Goal: Information Seeking & Learning: Learn about a topic

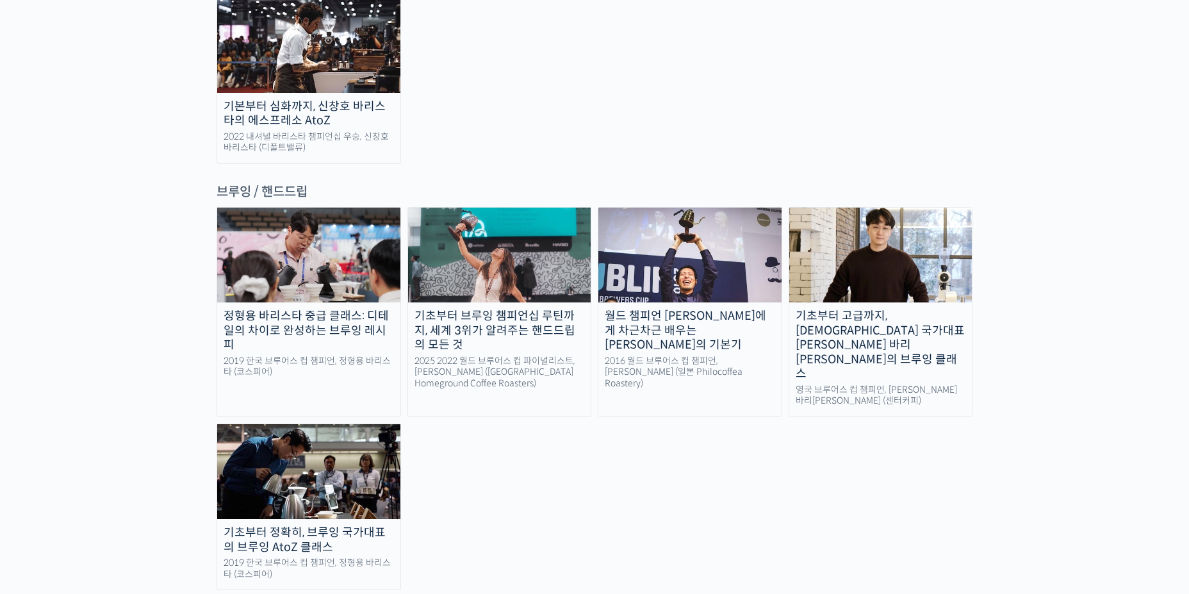
scroll to position [2050, 0]
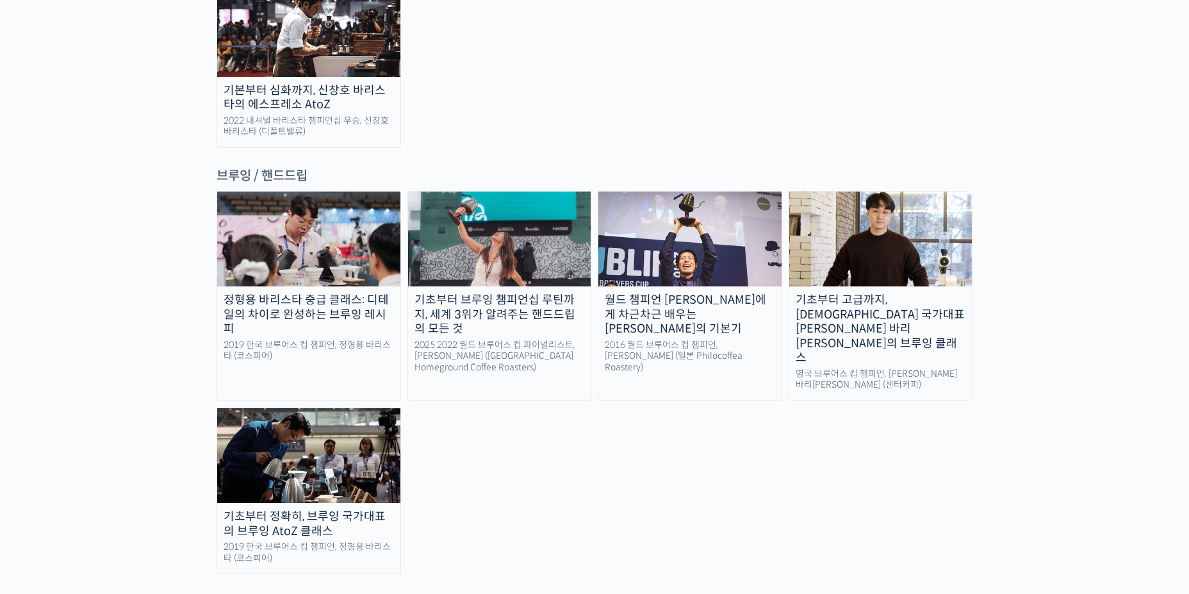
click at [698, 293] on div "월드 챔피언 테츠 카스야에게 차근차근 배우는 브루잉의 기본기" at bounding box center [689, 315] width 183 height 44
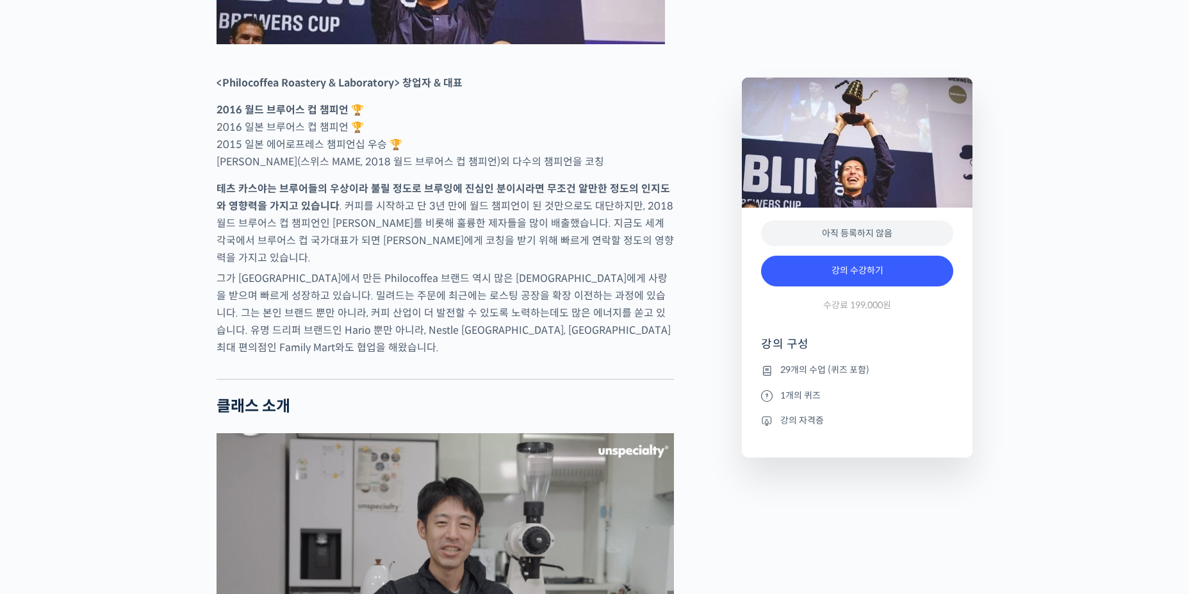
scroll to position [769, 0]
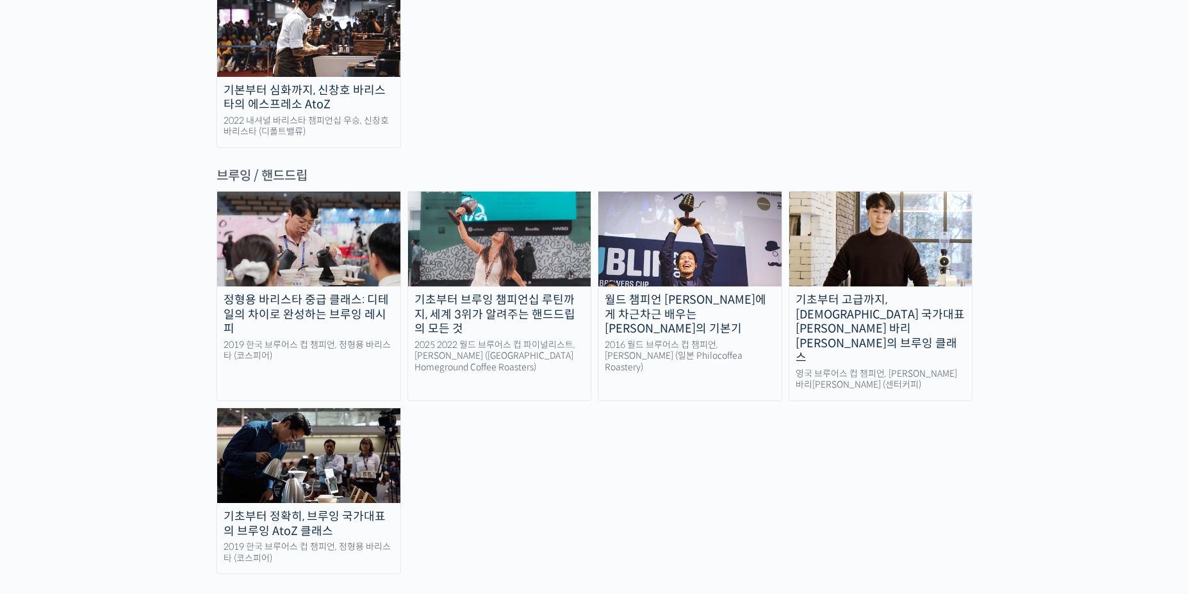
click at [900, 293] on div "기초부터 고급까지, [DEMOGRAPHIC_DATA] 국가대표 [PERSON_NAME] 바리[PERSON_NAME]의 브루잉 클래스" at bounding box center [880, 329] width 183 height 72
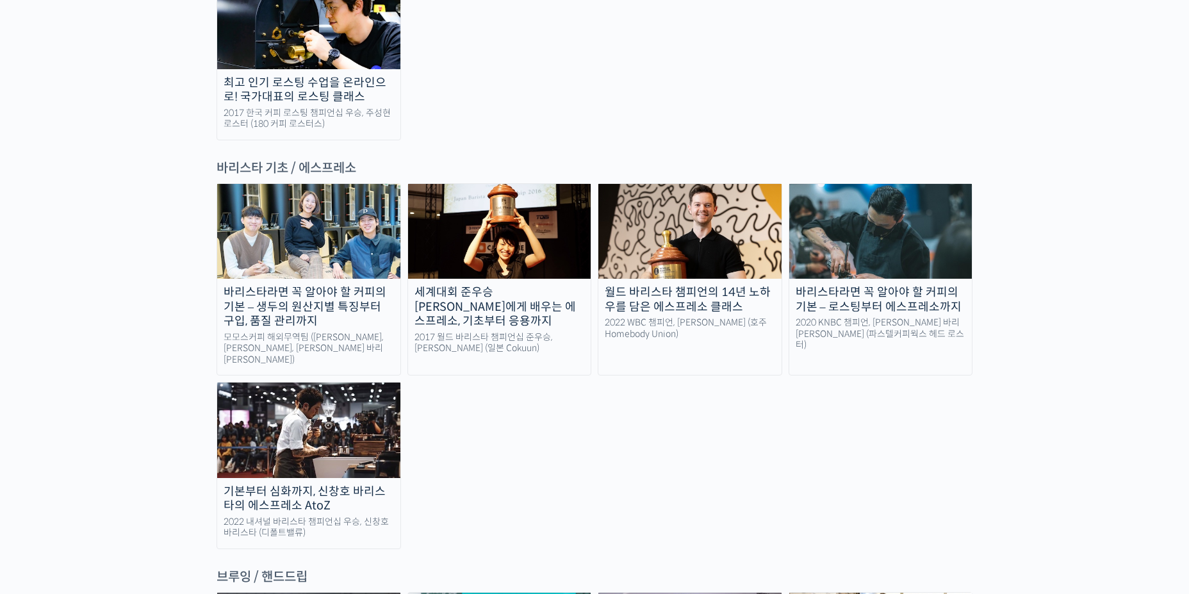
scroll to position [1602, 0]
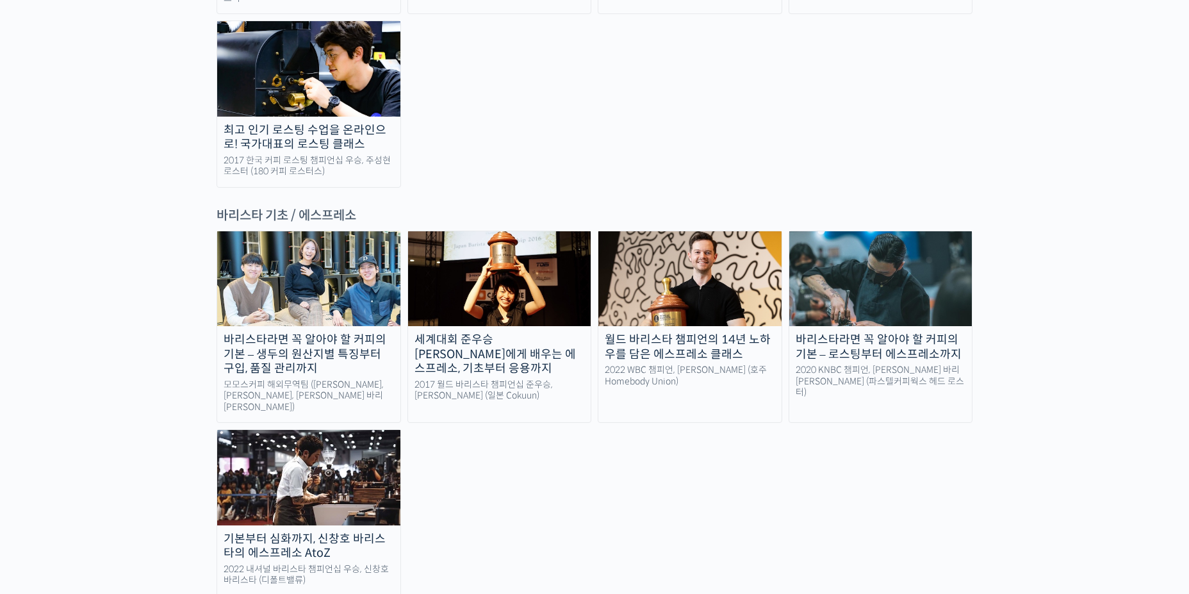
click at [544, 333] on div "세계대회 준우승 [PERSON_NAME]에게 배우는 에스프레소, 기초부터 응용까지" at bounding box center [499, 355] width 183 height 44
click at [657, 372] on div "바리스타라면 꼭 알아야 할 커피의 기본 – 생두의 원산지별 특징부터 구입, 품질 관리까지 모모스커피 해외무역팀 (전주연, 추경하, [PERSO…" at bounding box center [595, 414] width 756 height 366
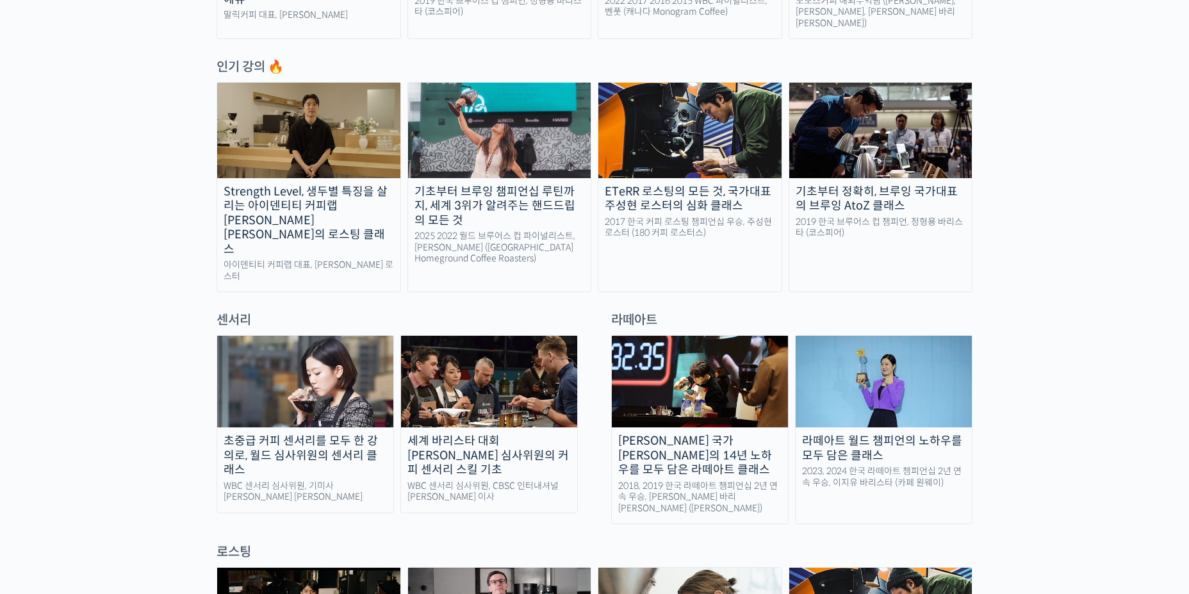
scroll to position [641, 0]
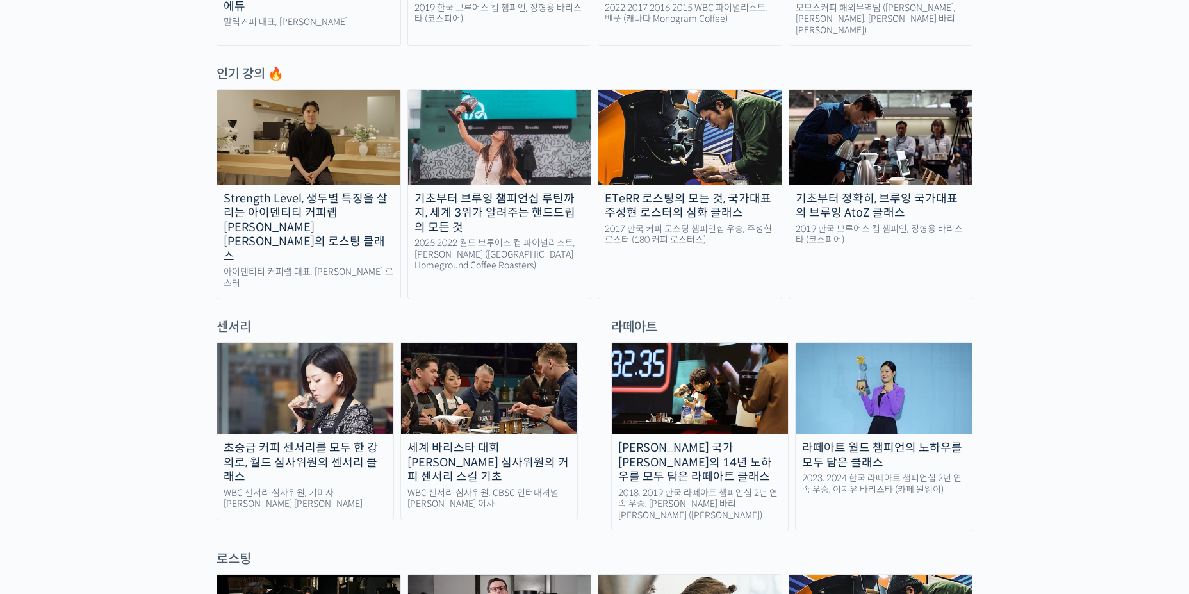
click at [932, 473] on div "2023, 2024 한국 라떼아트 챔피언십 2년 연속 우승, 이지유 바리스타 (카페 원웨이)" at bounding box center [884, 484] width 176 height 22
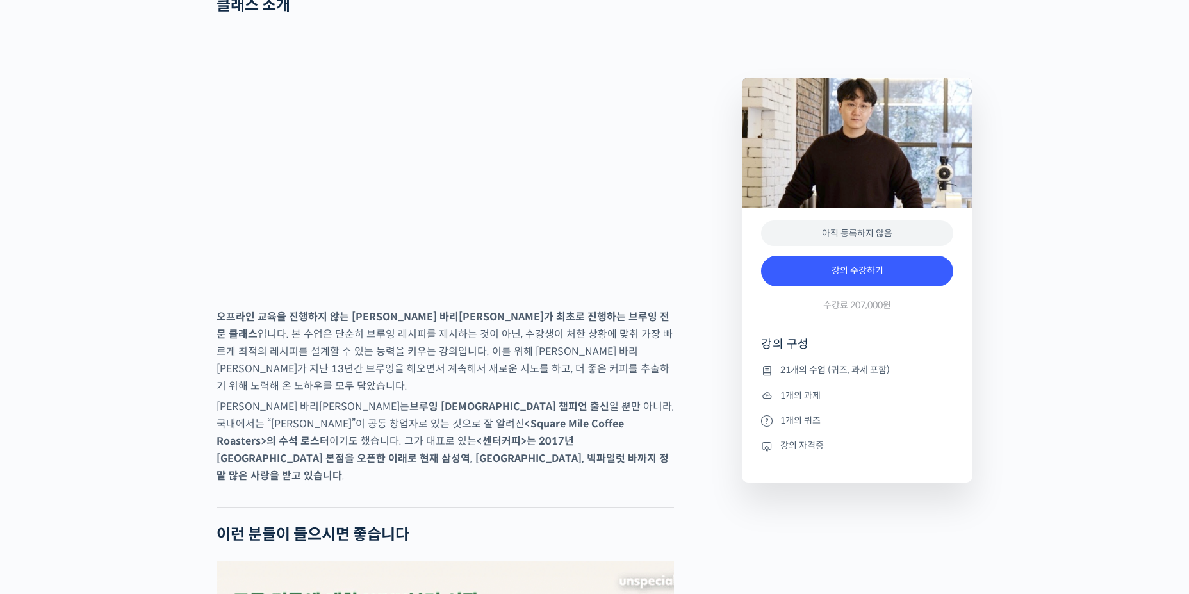
scroll to position [1730, 0]
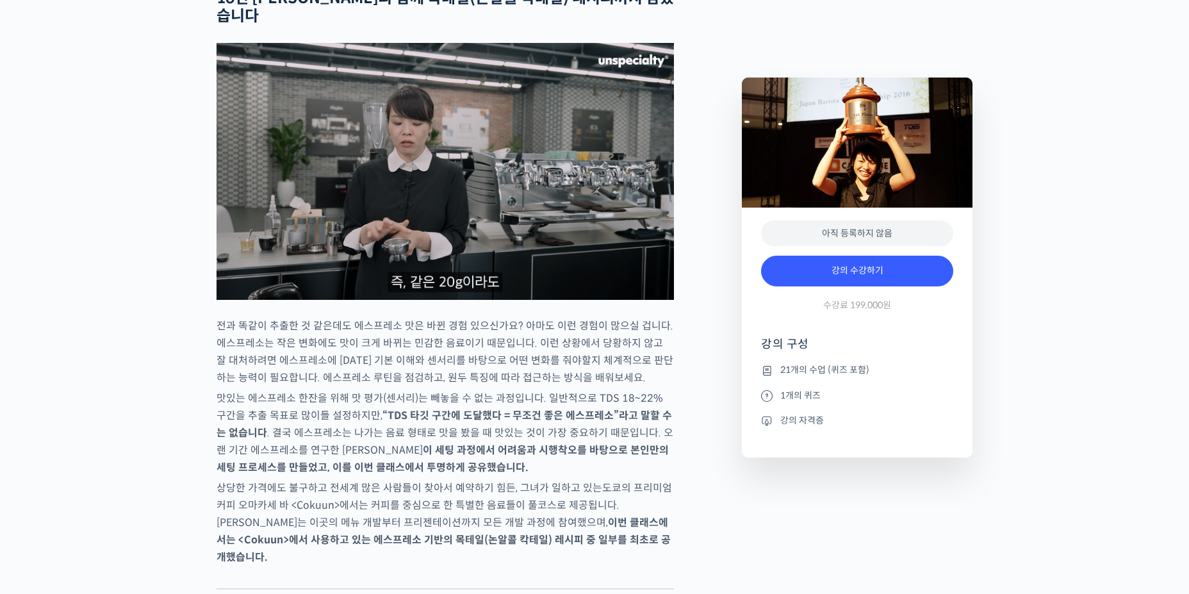
scroll to position [2050, 0]
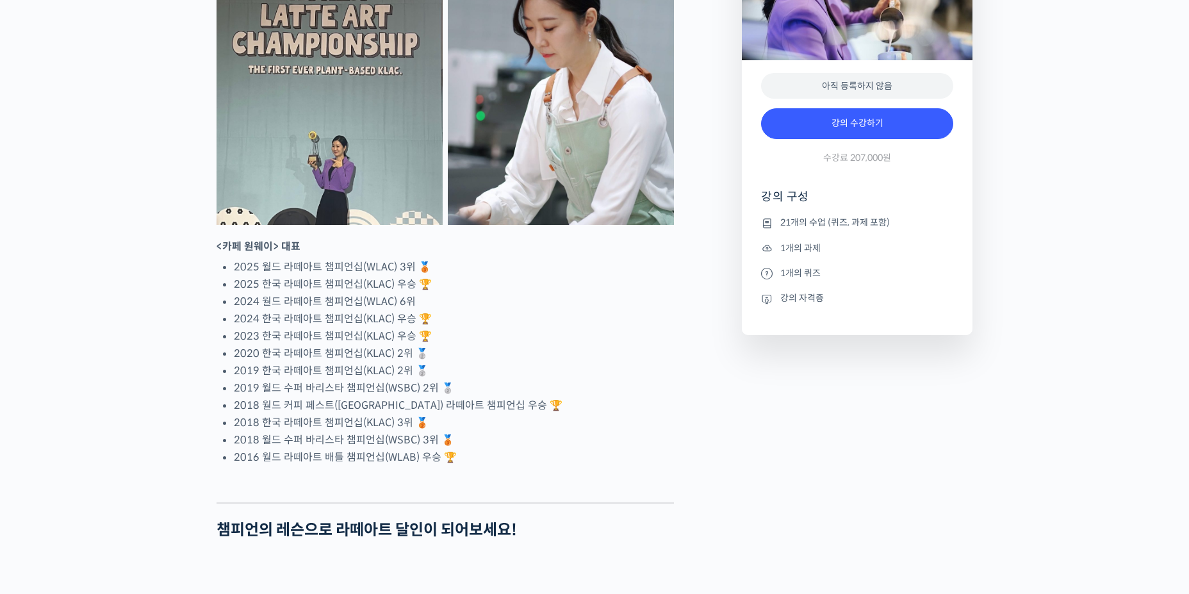
scroll to position [705, 0]
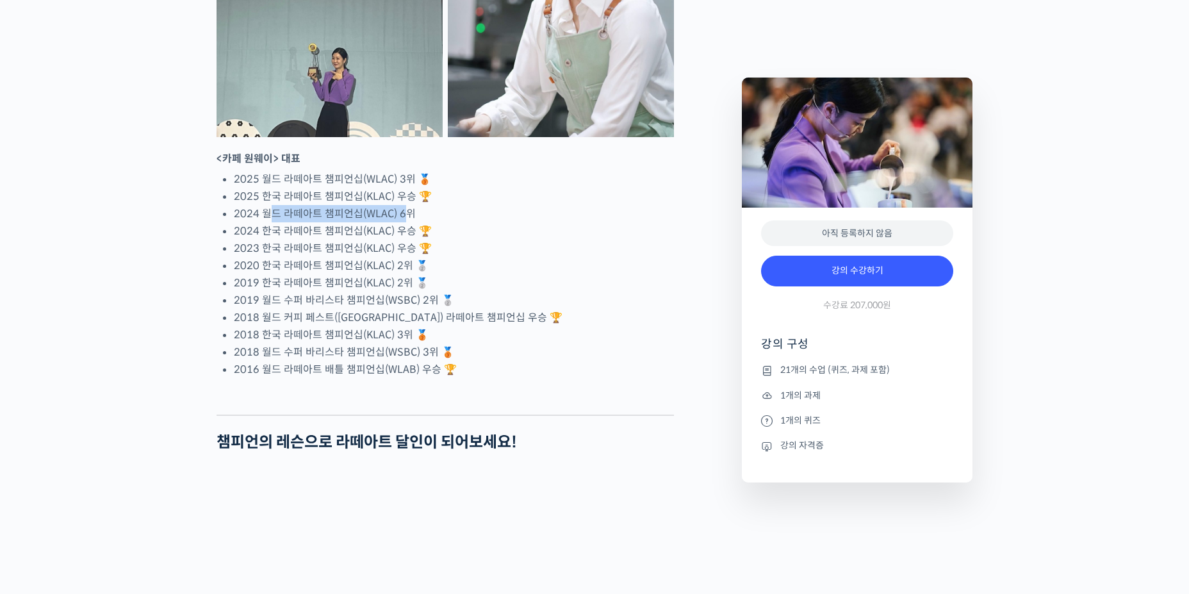
drag, startPoint x: 268, startPoint y: 266, endPoint x: 408, endPoint y: 261, distance: 139.8
click at [405, 222] on li "2024 월드 라떼아트 챔피언십(WLAC) 6위" at bounding box center [454, 213] width 440 height 17
click at [455, 222] on li "2024 월드 라떼아트 챔피언십(WLAC) 6위" at bounding box center [454, 213] width 440 height 17
drag, startPoint x: 265, startPoint y: 418, endPoint x: 439, endPoint y: 420, distance: 174.3
click at [434, 378] on li "2016 월드 라떼아트 배틀 챔피언십(WLAB) 우승 🏆" at bounding box center [454, 369] width 440 height 17
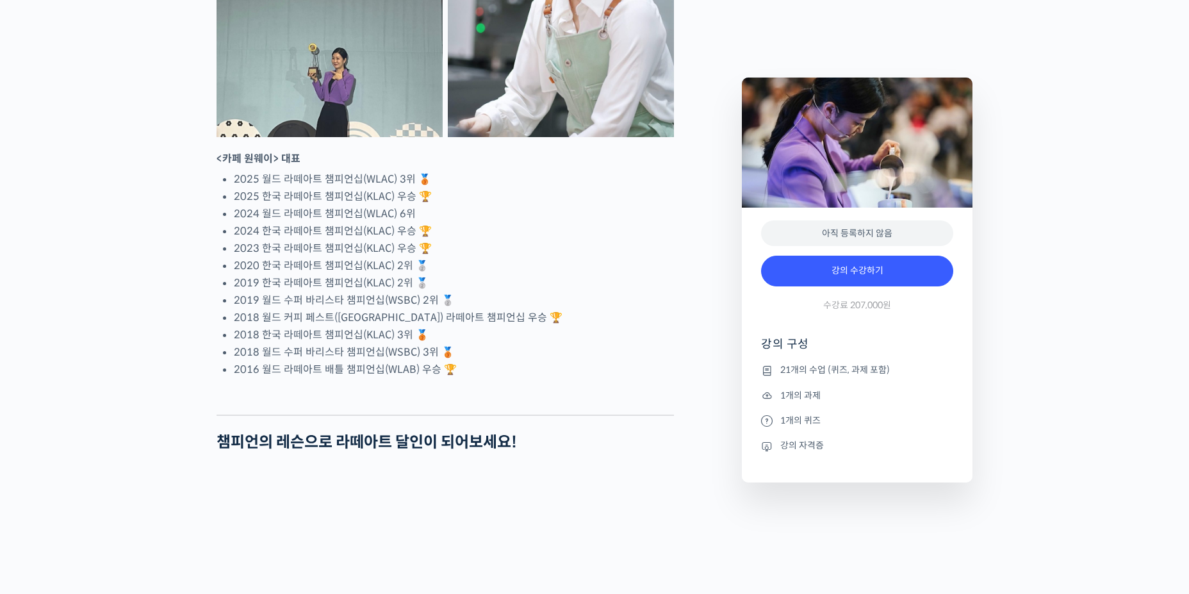
click at [451, 378] on li "2016 월드 라떼아트 배틀 챔피언십(WLAB) 우승 🏆" at bounding box center [454, 369] width 440 height 17
drag, startPoint x: 249, startPoint y: 224, endPoint x: 452, endPoint y: 222, distance: 203.1
click at [452, 188] on li "2025 월드 라떼아트 챔피언십(WLAC) 3위 🥉" at bounding box center [454, 178] width 440 height 17
click at [462, 188] on li "2025 월드 라떼아트 챔피언십(WLAC) 3위 🥉" at bounding box center [454, 178] width 440 height 17
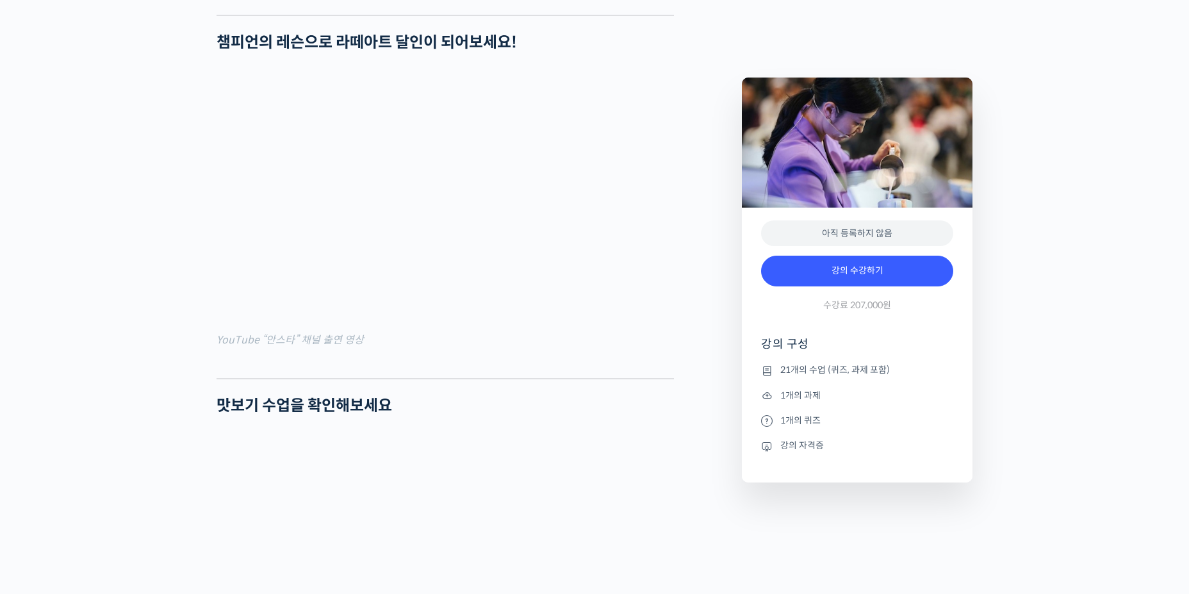
scroll to position [1089, 0]
